Goal: Unclear: Browse casually

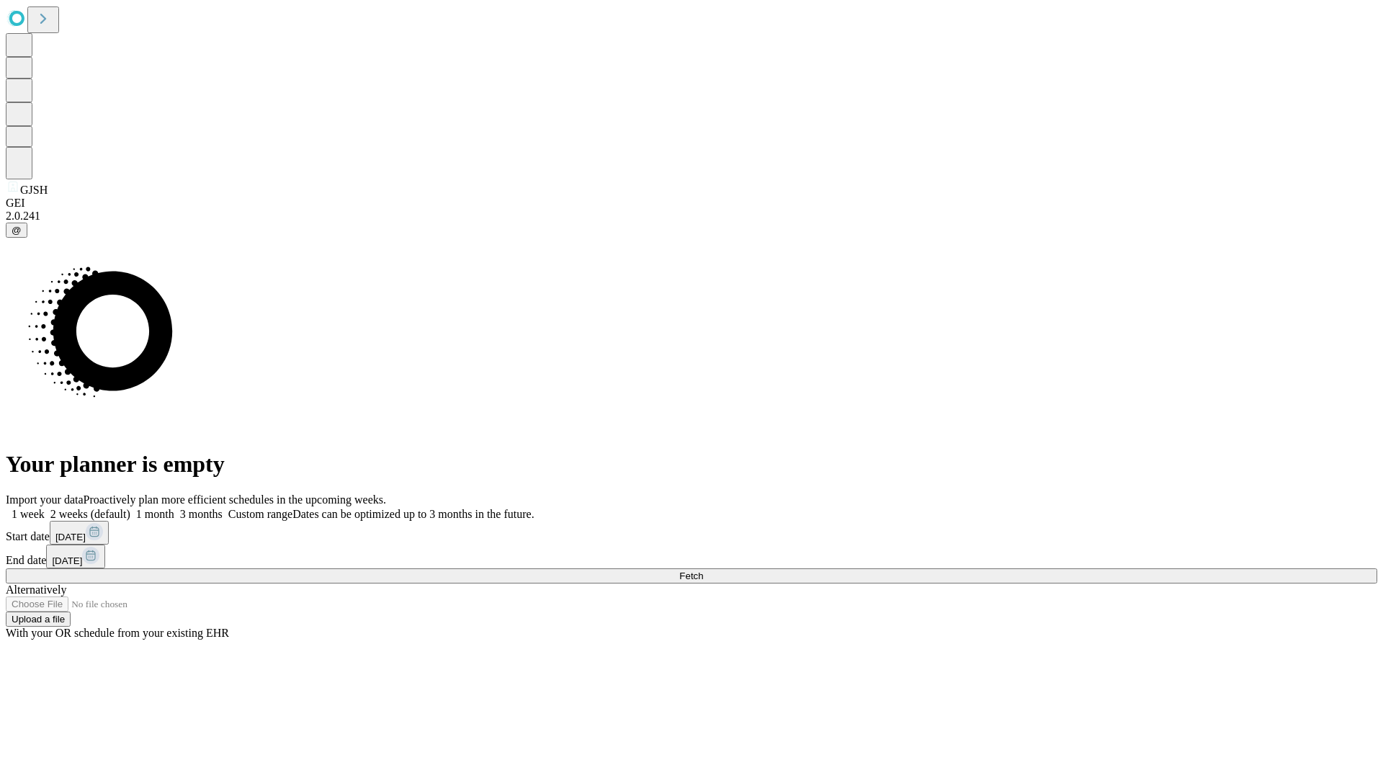
click at [703, 571] on span "Fetch" at bounding box center [691, 576] width 24 height 11
